Goal: Task Accomplishment & Management: Manage account settings

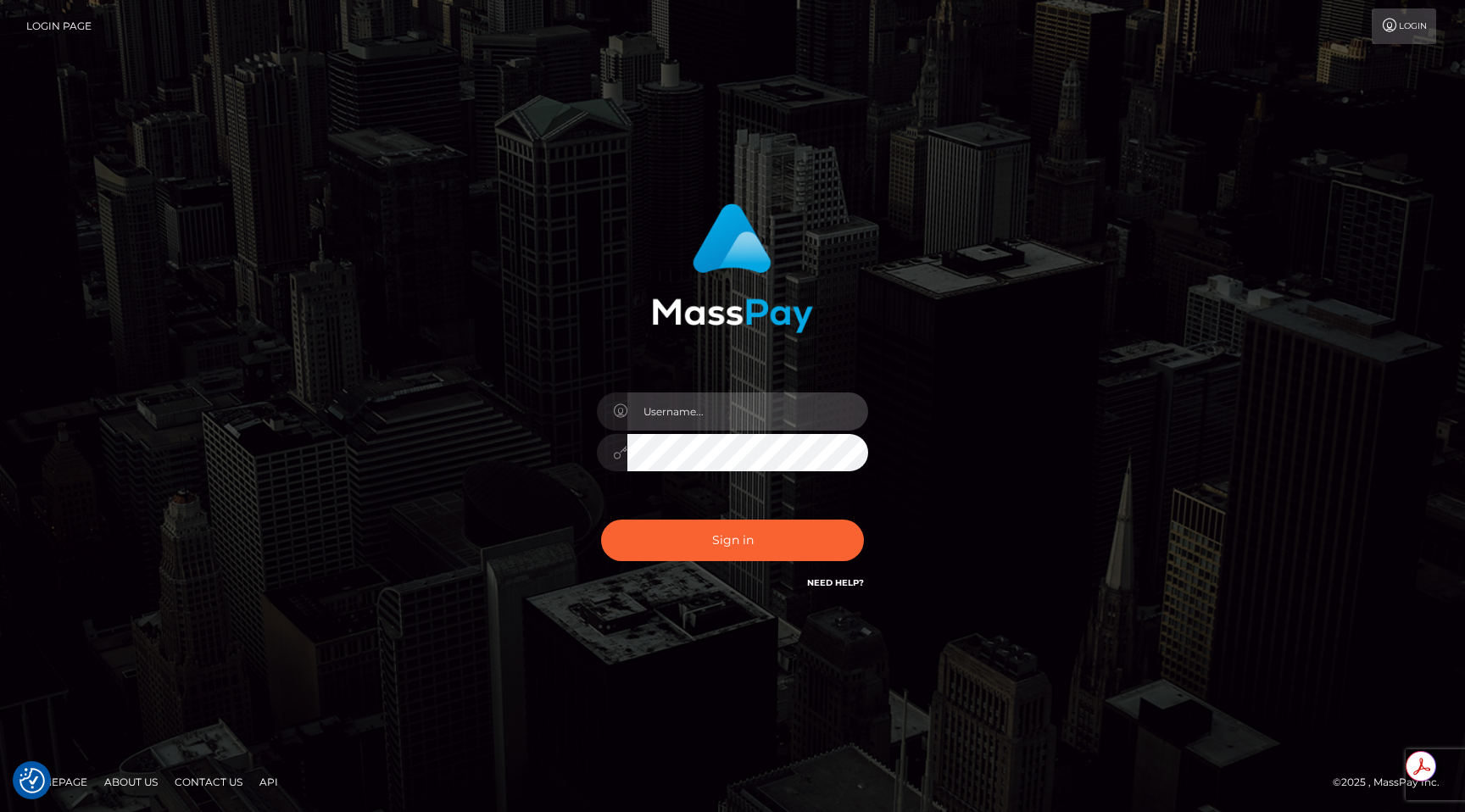
type input "egblue"
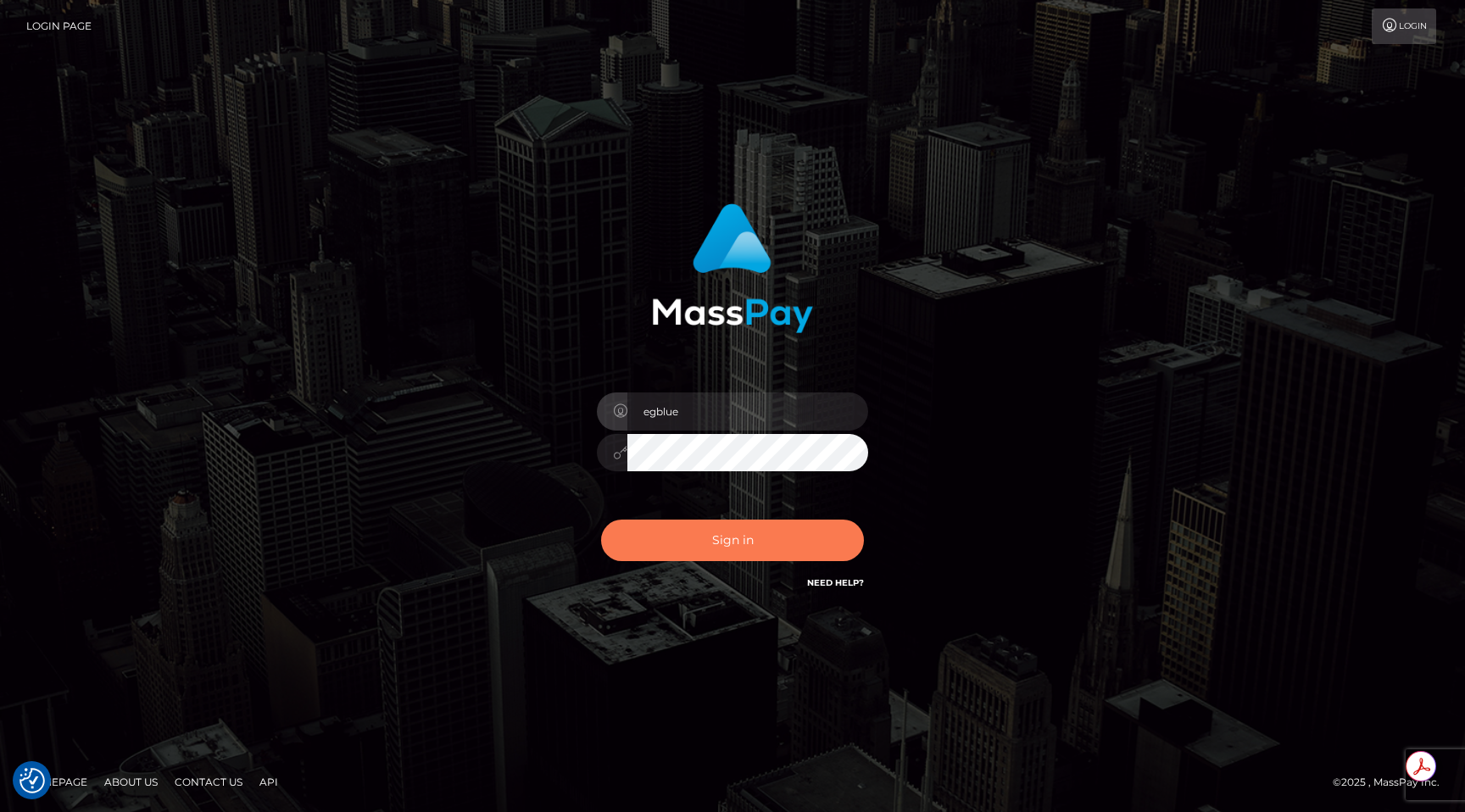
click at [727, 539] on button "Sign in" at bounding box center [732, 540] width 263 height 42
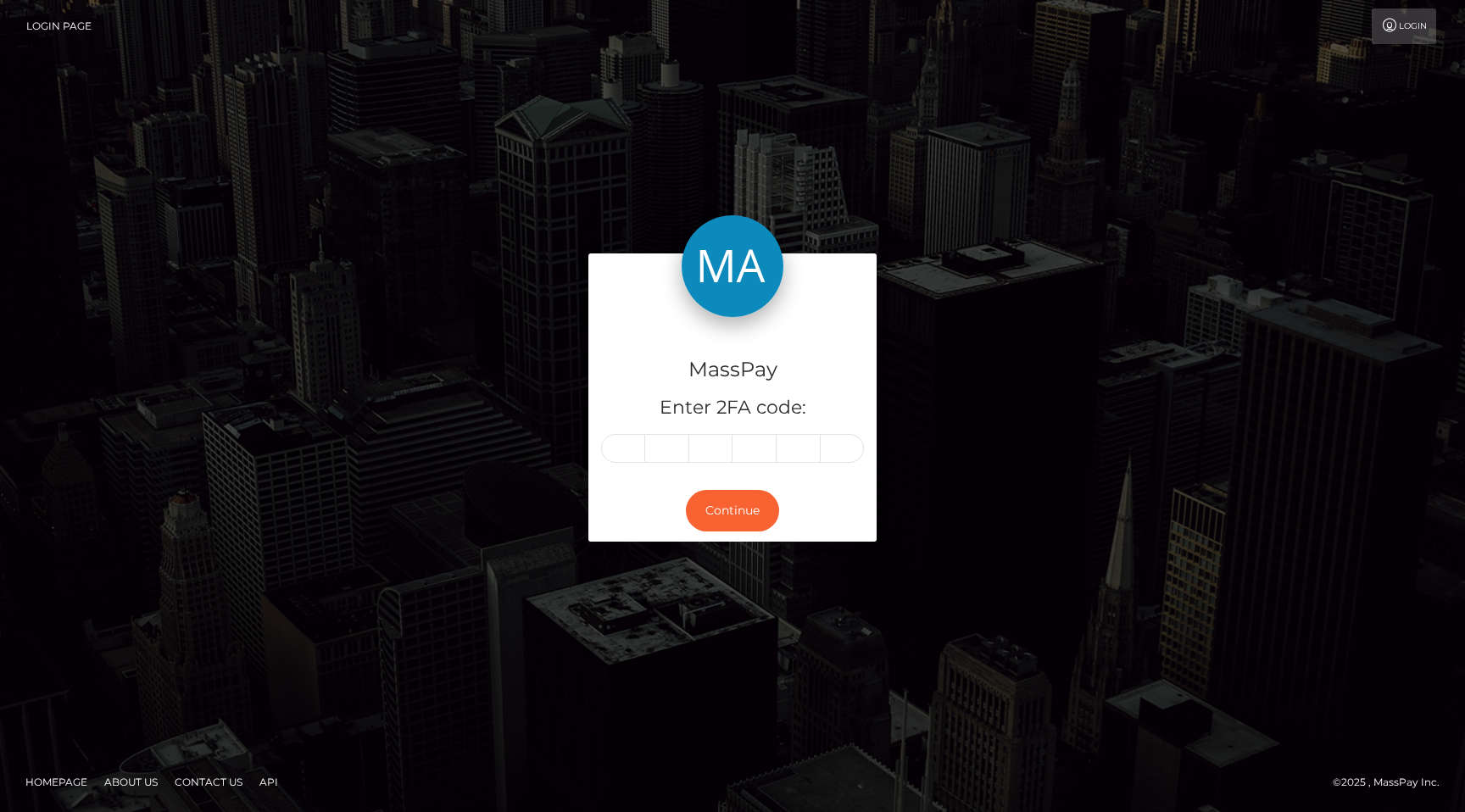
click at [727, 539] on div "Continue" at bounding box center [732, 510] width 288 height 62
click at [609, 432] on div "MassPay Enter 2FA code:" at bounding box center [732, 398] width 288 height 163
click at [622, 452] on input "text" at bounding box center [623, 448] width 44 height 29
type input "8"
type input "0"
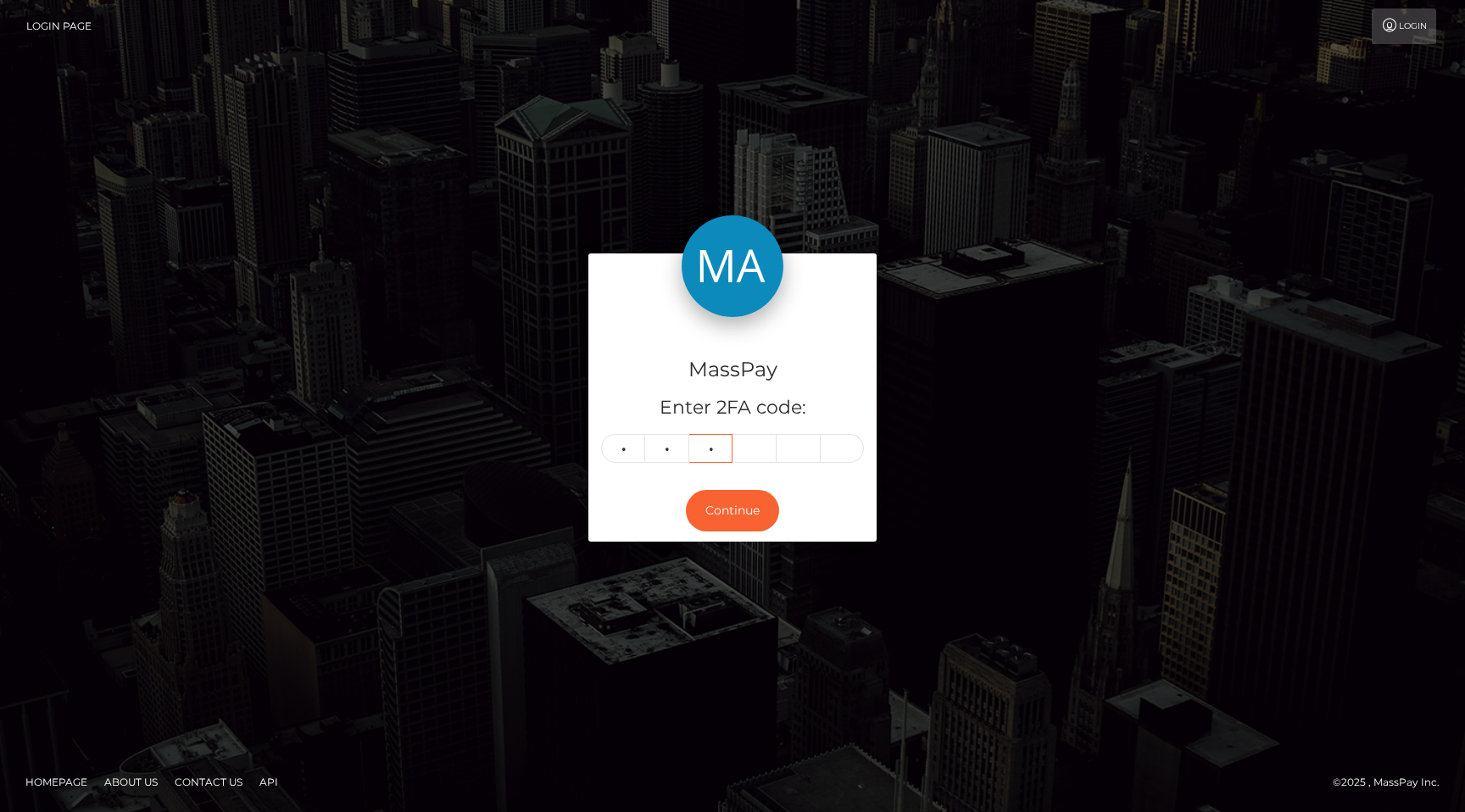
type input "6"
type input "8"
type input "1"
type input "0"
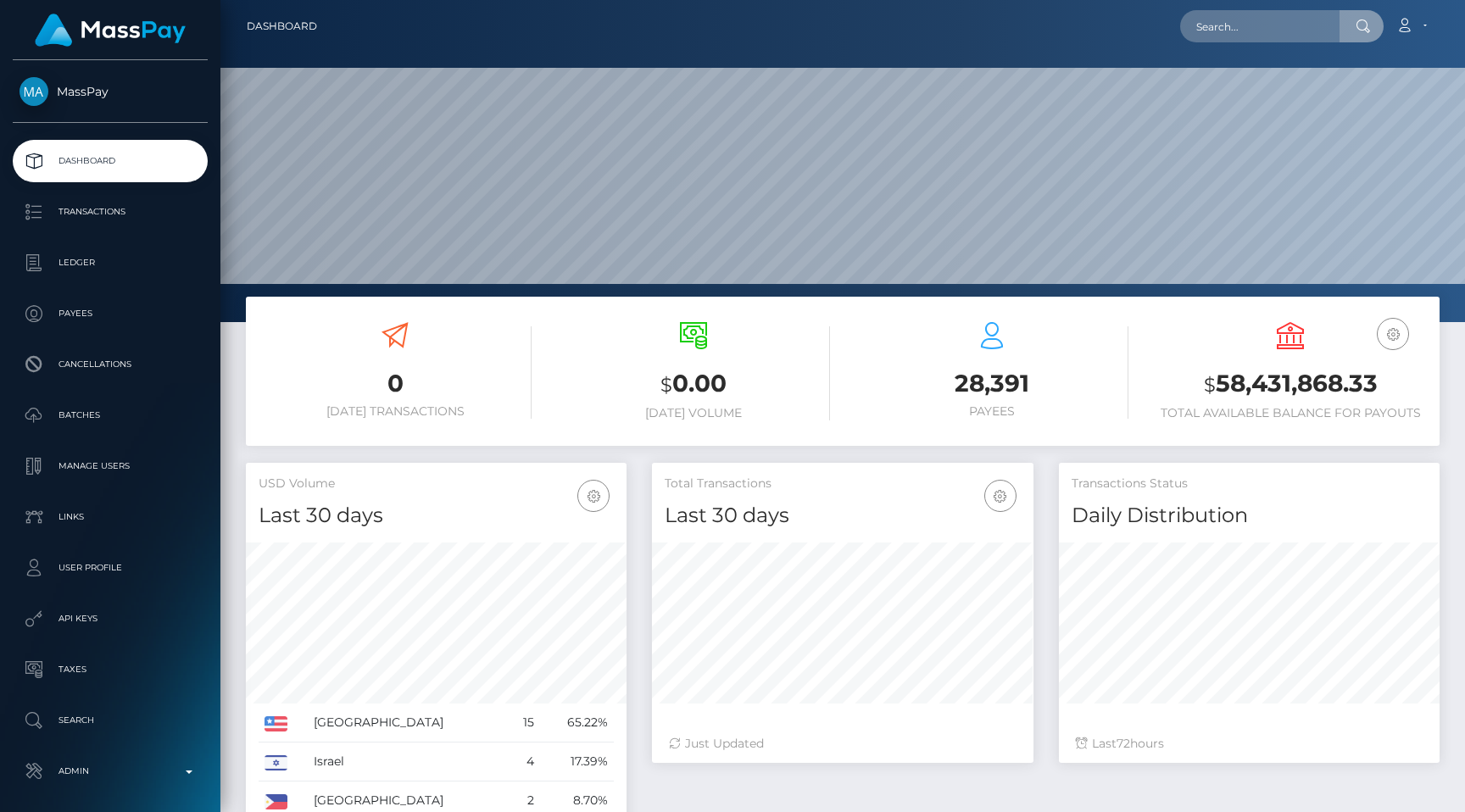
scroll to position [300, 380]
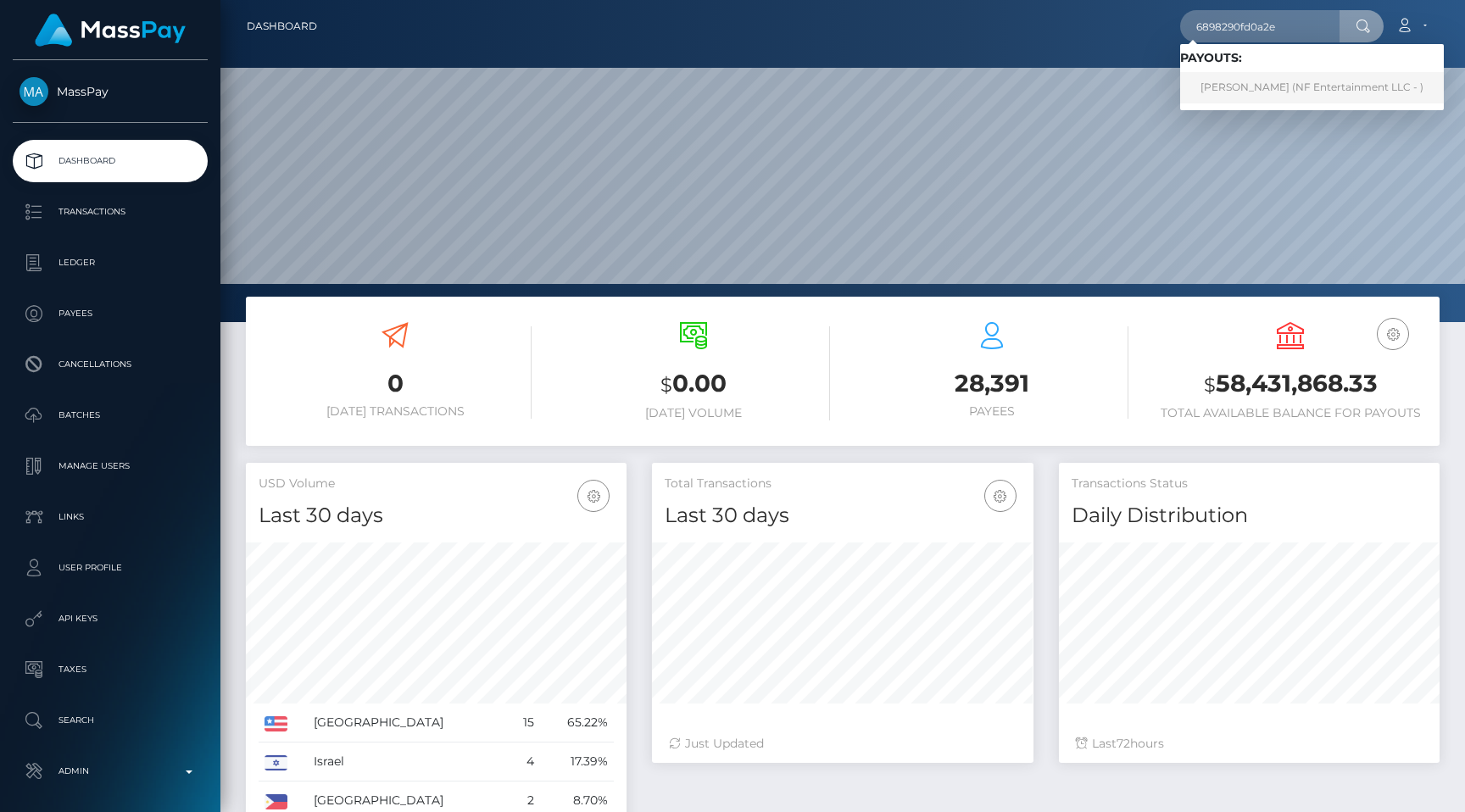
type input "6898290fd0a2e"
click at [1234, 76] on link "Christopher Pineau (NF Entertainment LLC - )" at bounding box center [1311, 88] width 263 height 32
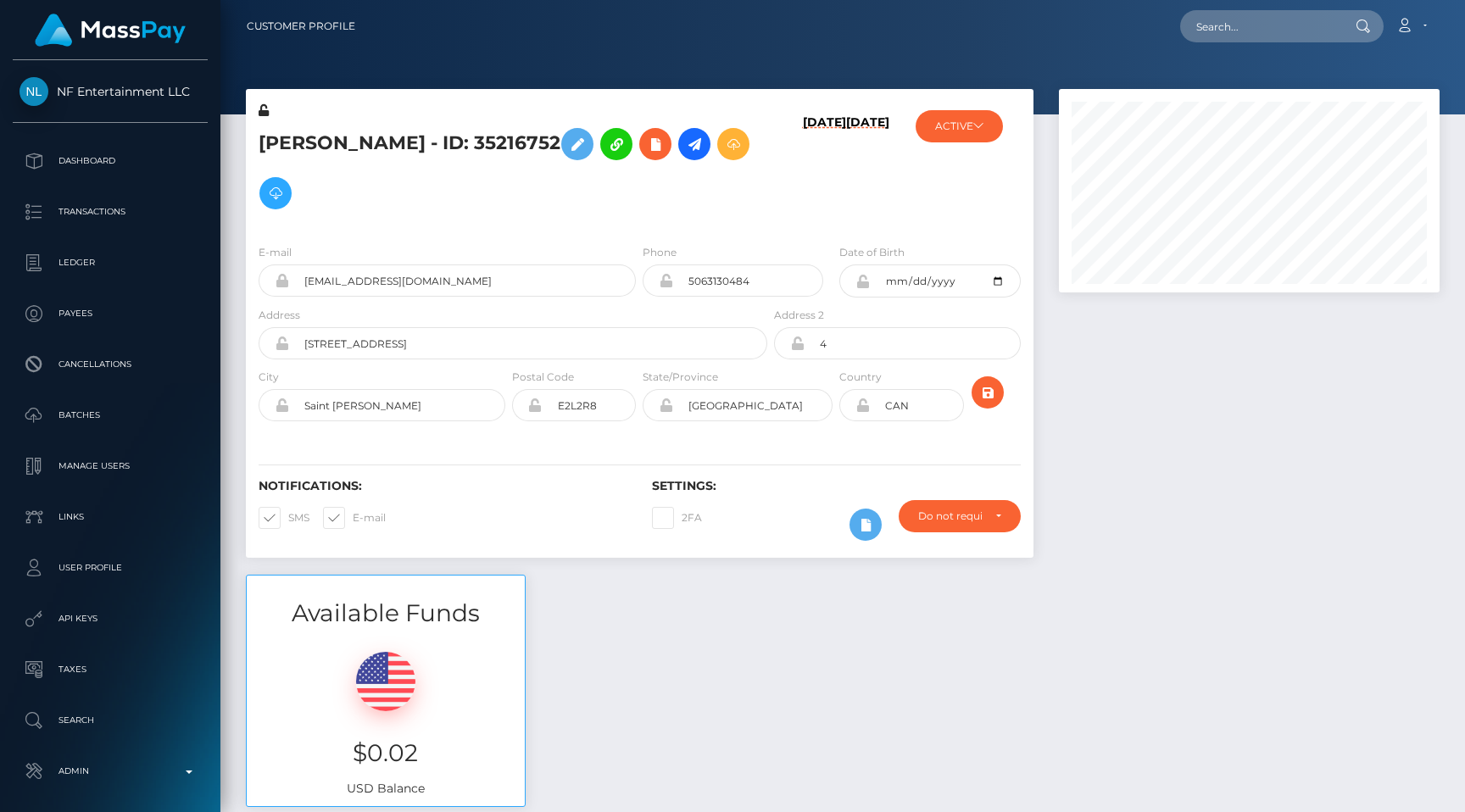
scroll to position [2126, 0]
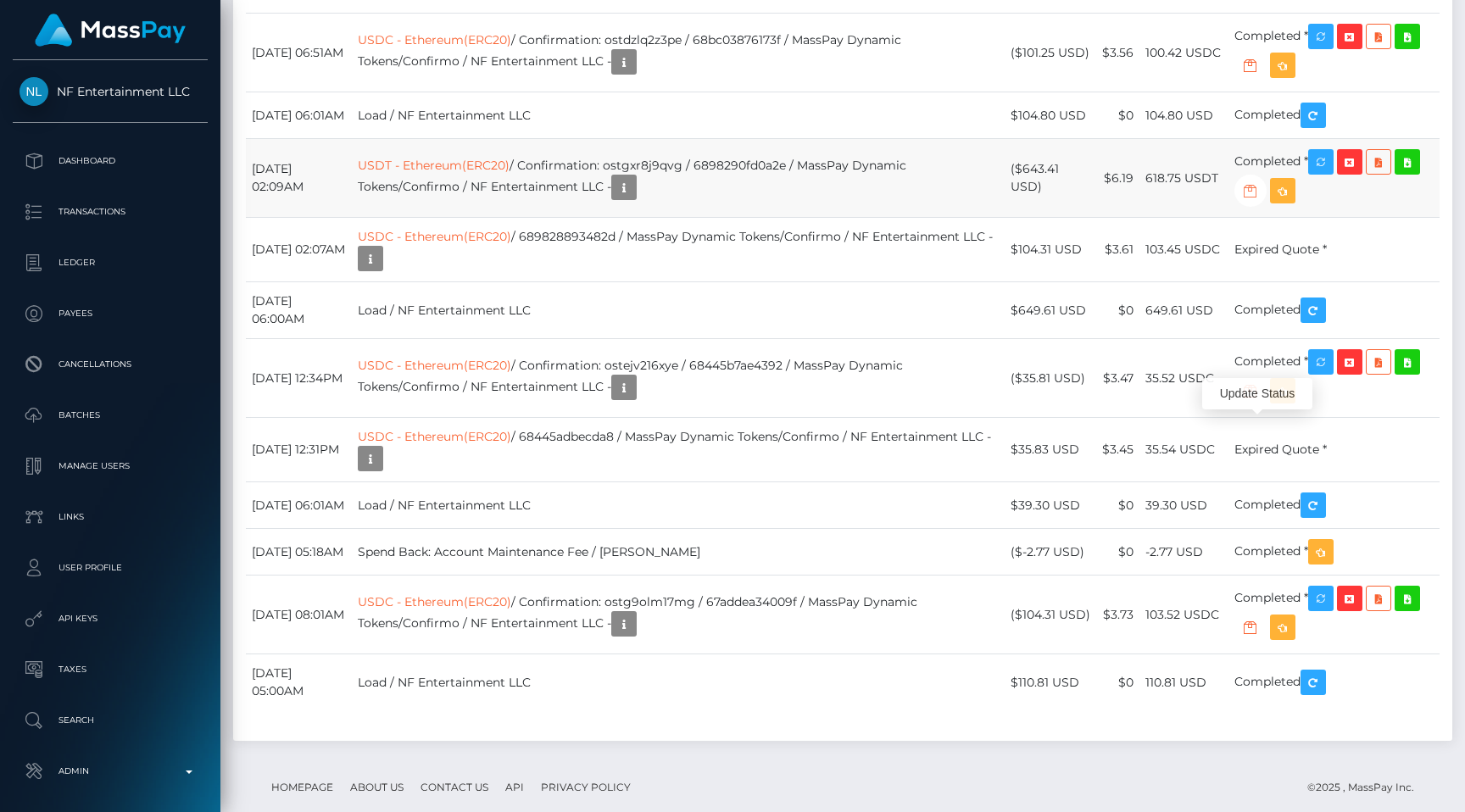
click at [1257, 202] on icon "button" at bounding box center [1249, 191] width 20 height 21
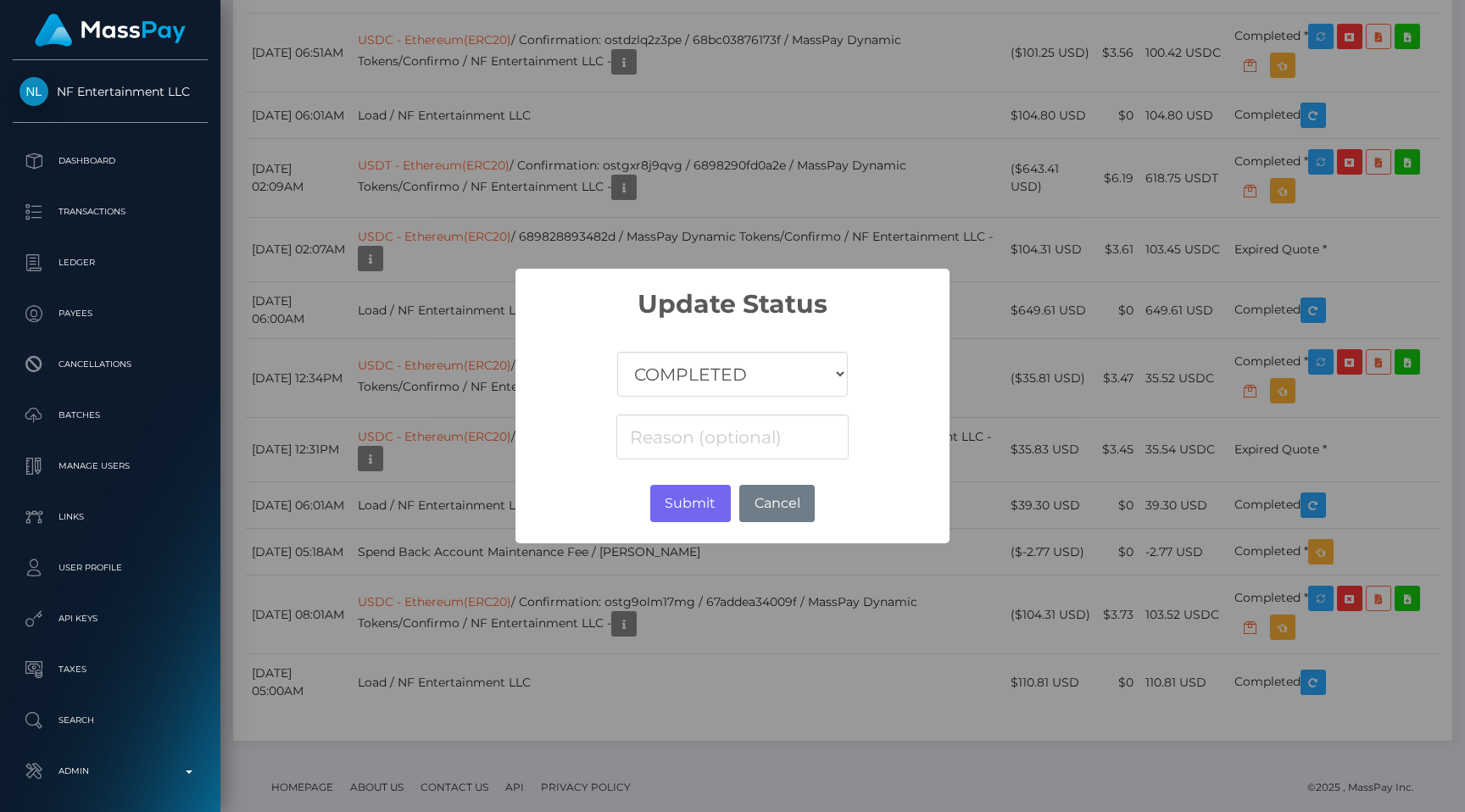
click at [741, 387] on select "COMPLETED CANCELLED READY_FOR_PICKUP PROCESSING" at bounding box center [732, 373] width 230 height 45
select select "CANCELLED"
click at [618, 351] on select "COMPLETED CANCELLED READY_FOR_PICKUP PROCESSING" at bounding box center [732, 373] width 230 height 45
click at [671, 501] on button "Submit" at bounding box center [690, 503] width 80 height 38
